Goal: Information Seeking & Learning: Learn about a topic

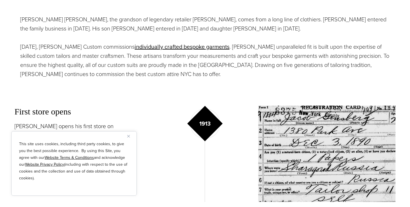
scroll to position [327, 0]
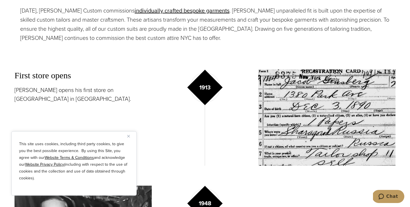
click at [128, 137] on img "Close" at bounding box center [128, 136] width 3 height 3
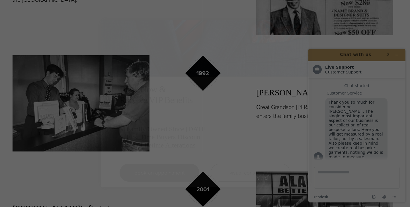
scroll to position [0, 0]
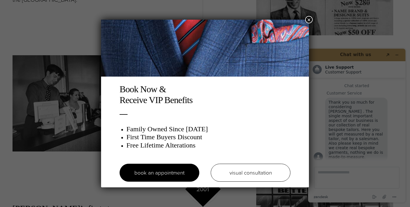
click at [310, 20] on button "×" at bounding box center [308, 19] width 7 height 7
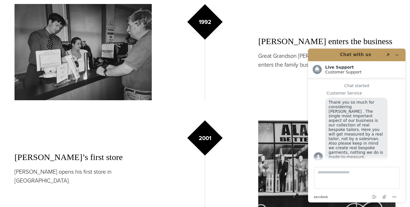
scroll to position [741, 0]
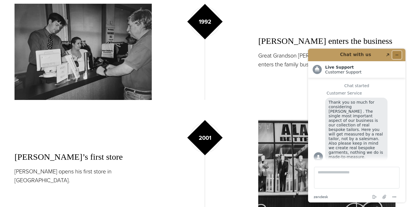
click at [396, 54] on icon "Minimize widget" at bounding box center [397, 55] width 4 height 4
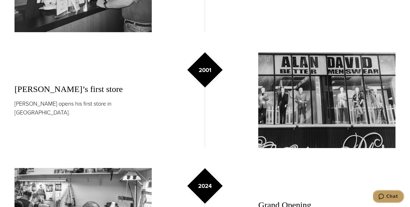
scroll to position [813, 0]
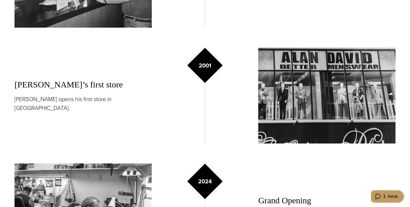
click at [392, 197] on span "1 new" at bounding box center [390, 196] width 15 height 5
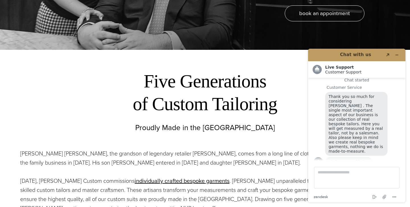
scroll to position [0, 0]
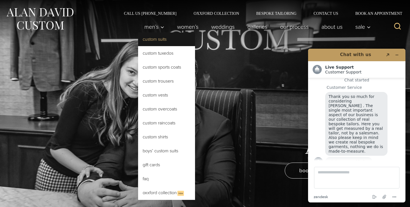
click at [157, 39] on link "Custom Suits" at bounding box center [166, 39] width 57 height 14
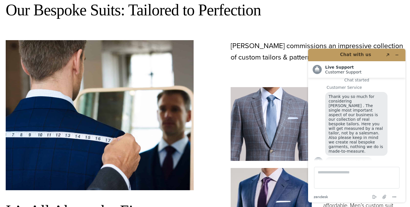
scroll to position [316, 0]
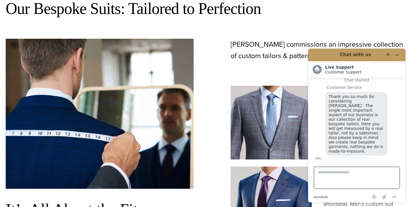
click at [327, 171] on textarea "Type a message here..." at bounding box center [356, 178] width 85 height 22
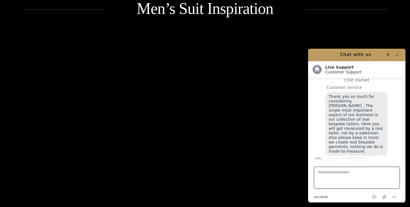
scroll to position [800, 0]
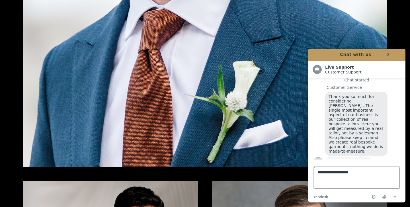
click at [341, 174] on textarea "**********" at bounding box center [356, 178] width 85 height 22
type textarea "**********"
drag, startPoint x: 349, startPoint y: 174, endPoint x: 308, endPoint y: 173, distance: 41.0
click at [308, 173] on div "**********" at bounding box center [357, 125] width 106 height 163
click at [396, 53] on icon "Minimize widget" at bounding box center [397, 55] width 4 height 4
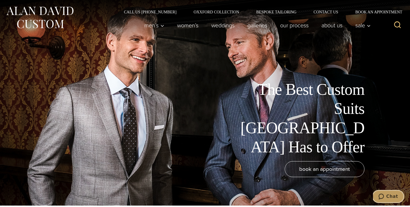
scroll to position [0, 0]
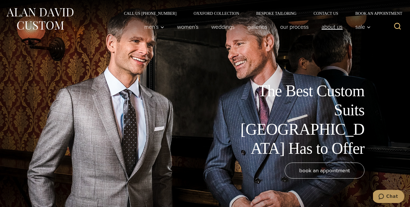
click at [326, 28] on link "About Us" at bounding box center [332, 26] width 34 height 11
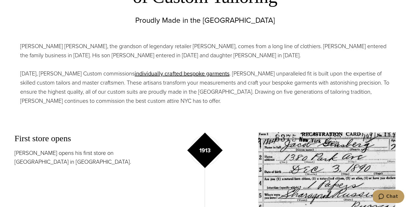
scroll to position [249, 0]
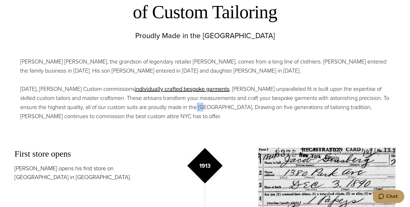
drag, startPoint x: 202, startPoint y: 107, endPoint x: 210, endPoint y: 108, distance: 8.0
click at [210, 108] on p "Today, Alan David Custom commissions individually crafted bespoke garments . Al…" at bounding box center [205, 102] width 370 height 36
click at [212, 111] on p "Today, Alan David Custom commissions individually crafted bespoke garments . Al…" at bounding box center [205, 102] width 370 height 36
drag, startPoint x: 214, startPoint y: 109, endPoint x: 207, endPoint y: 110, distance: 6.3
click at [207, 110] on p "Today, Alan David Custom commissions individually crafted bespoke garments . Al…" at bounding box center [205, 102] width 370 height 36
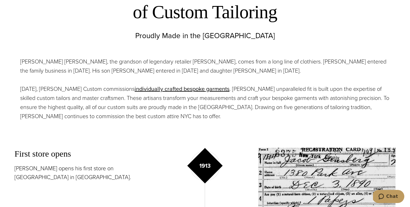
click at [207, 111] on p "Today, Alan David Custom commissions individually crafted bespoke garments . Al…" at bounding box center [205, 102] width 370 height 36
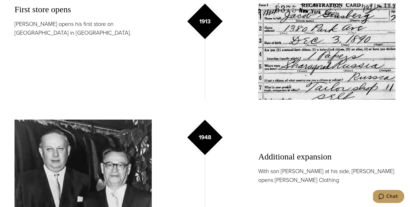
scroll to position [0, 0]
